Goal: Book appointment/travel/reservation

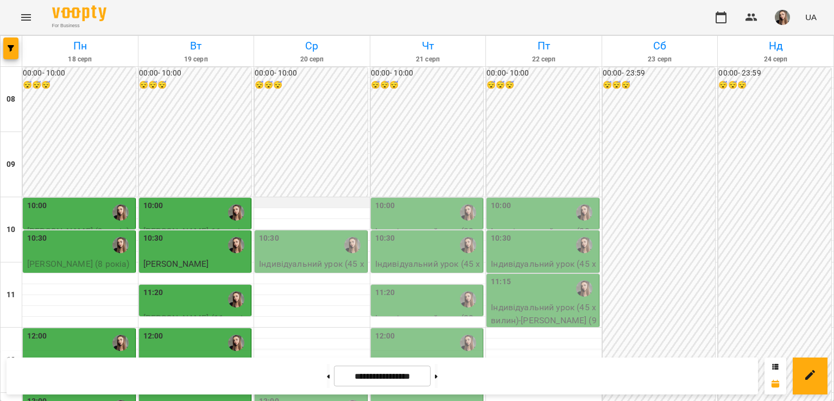
scroll to position [95, 0]
click at [438, 377] on button at bounding box center [436, 376] width 3 height 24
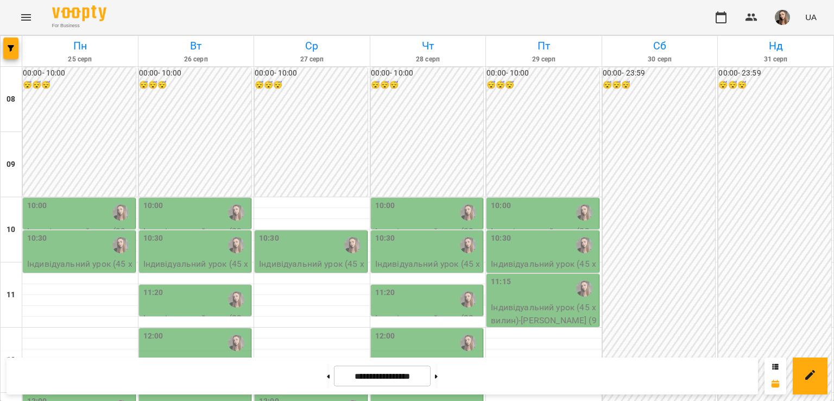
scroll to position [91, 0]
click at [327, 378] on button at bounding box center [328, 376] width 3 height 24
type input "**********"
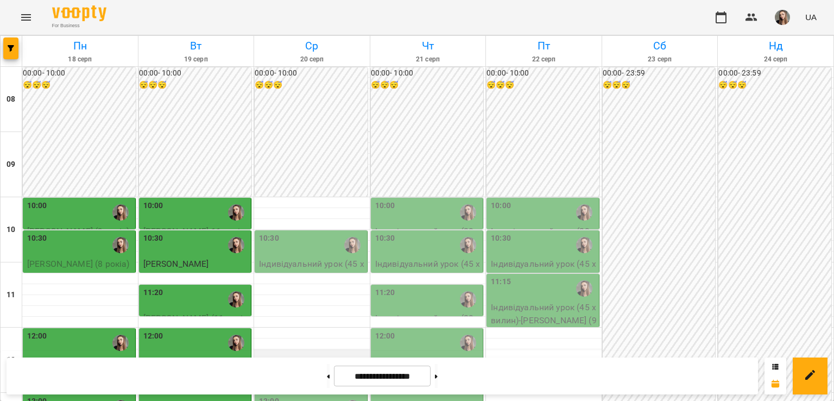
scroll to position [93, 0]
click at [303, 232] on div "10:30" at bounding box center [312, 244] width 106 height 25
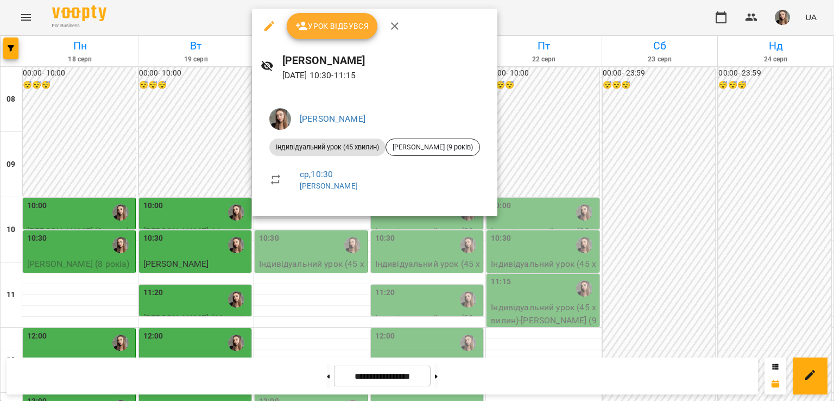
click at [291, 230] on div at bounding box center [417, 200] width 834 height 401
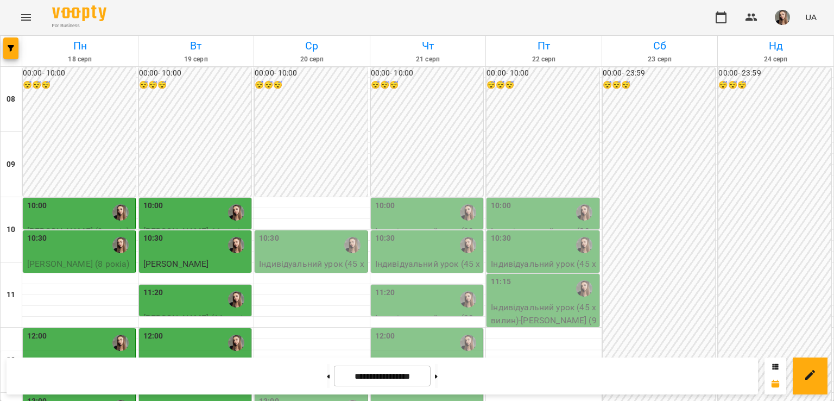
scroll to position [173, 0]
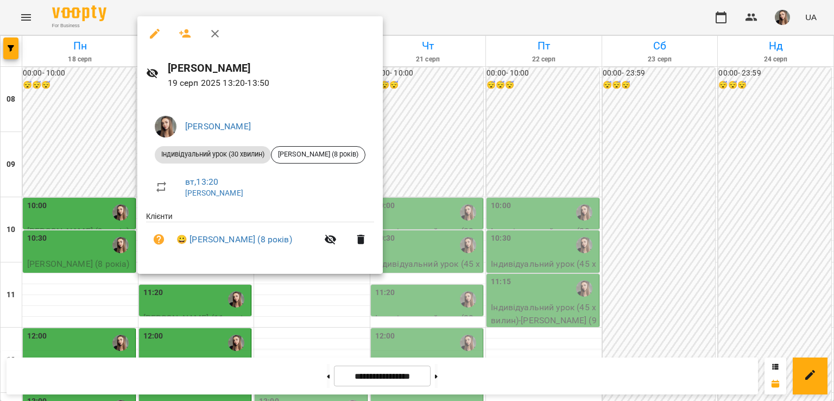
click at [307, 318] on div at bounding box center [417, 200] width 834 height 401
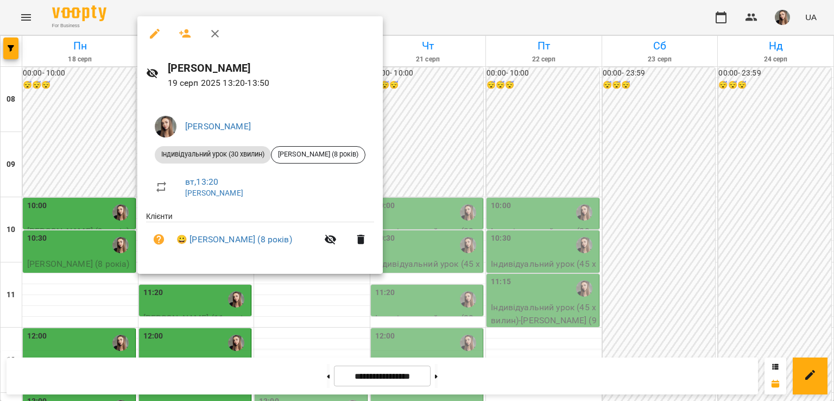
click at [92, 267] on div at bounding box center [417, 200] width 834 height 401
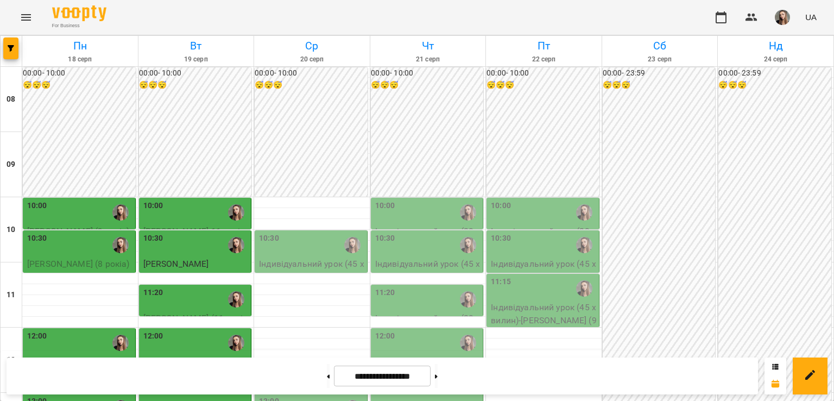
scroll to position [256, 0]
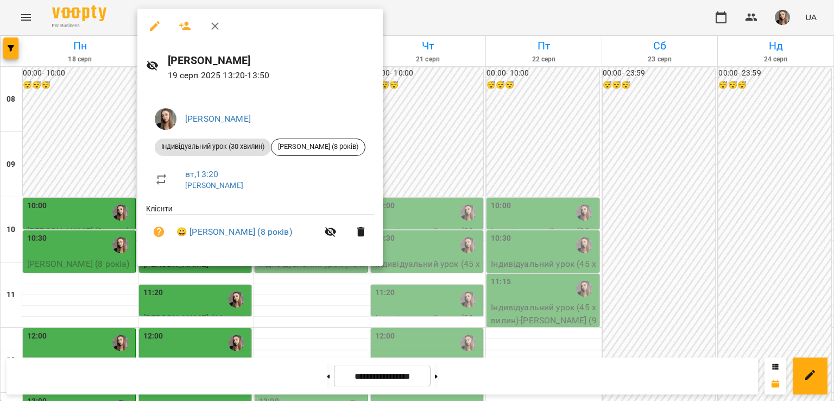
click at [108, 199] on div at bounding box center [417, 200] width 834 height 401
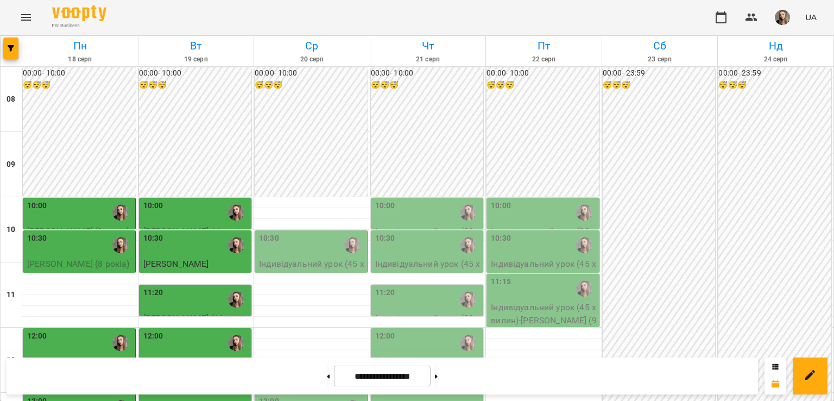
scroll to position [326, 0]
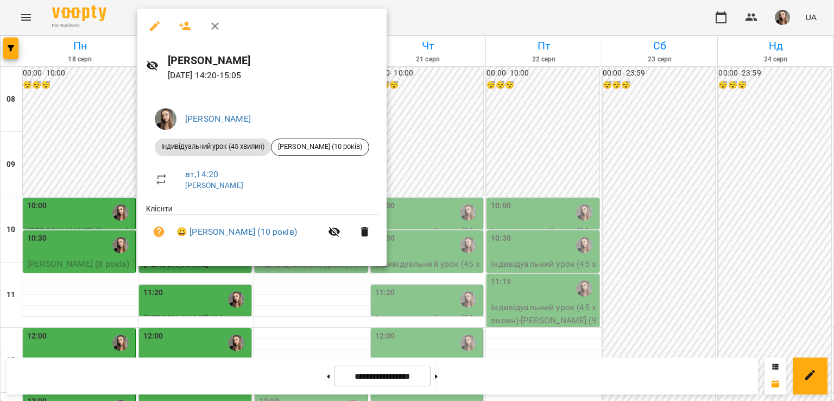
click at [105, 220] on div at bounding box center [417, 200] width 834 height 401
